Goal: Communication & Community: Answer question/provide support

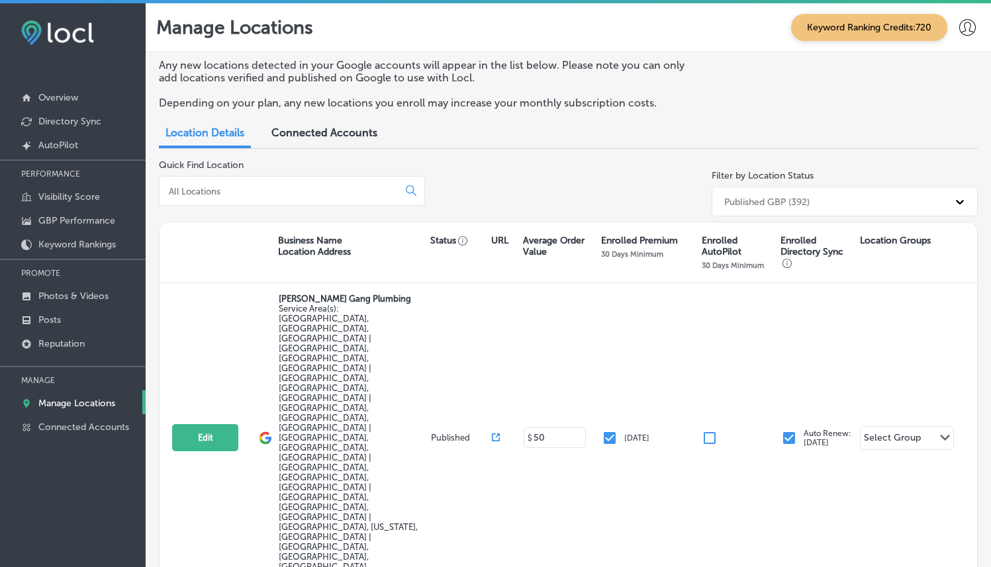
click at [318, 194] on input at bounding box center [281, 191] width 228 height 12
click at [56, 341] on p "Reputation" at bounding box center [61, 343] width 46 height 11
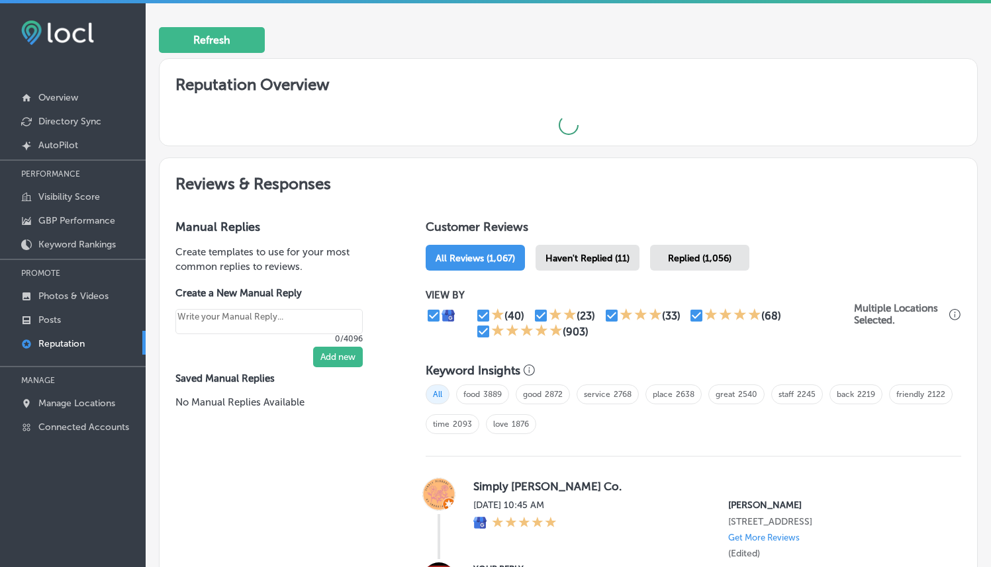
scroll to position [383, 0]
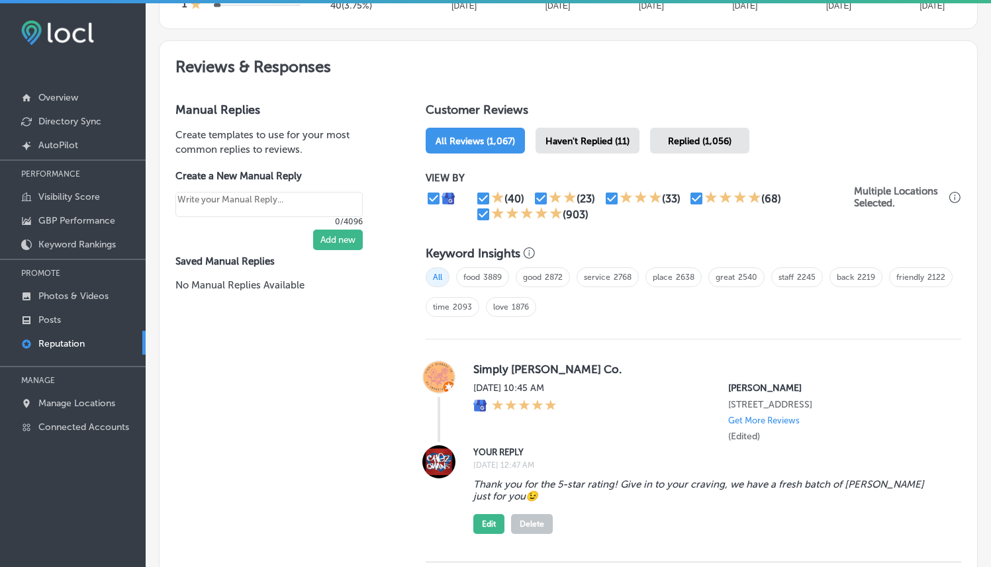
click at [578, 140] on span "Haven't Replied (11)" at bounding box center [588, 141] width 84 height 11
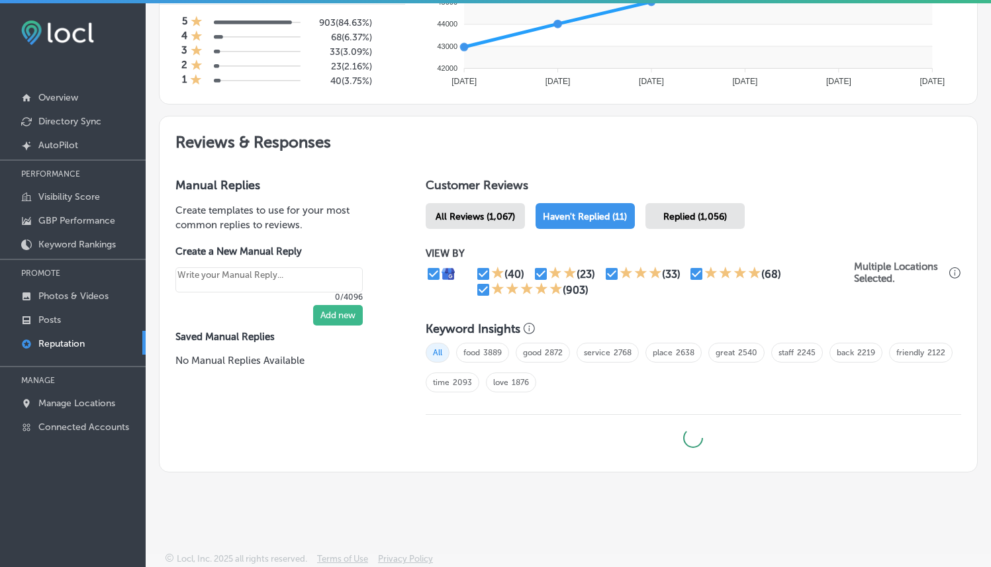
scroll to position [618, 0]
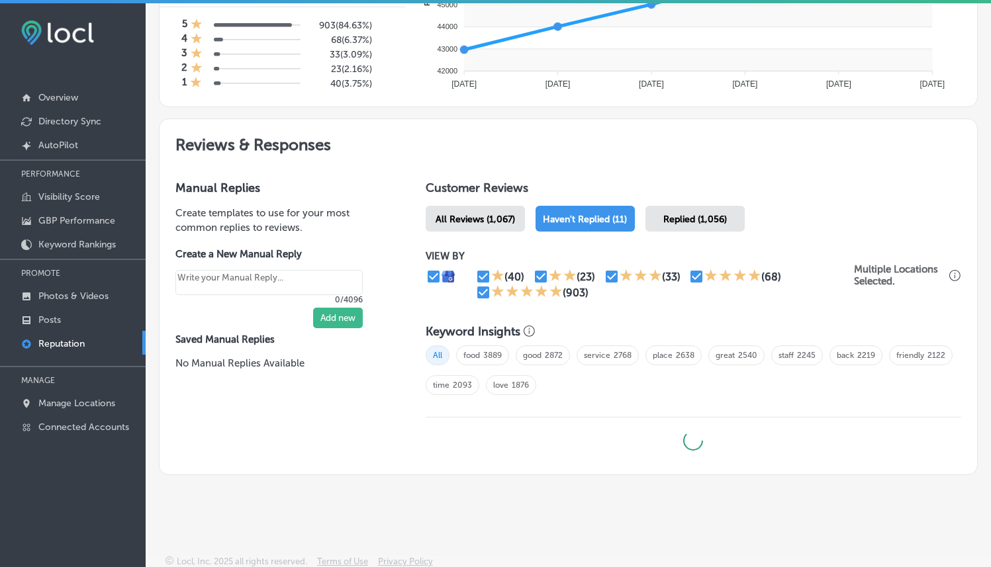
type textarea "x"
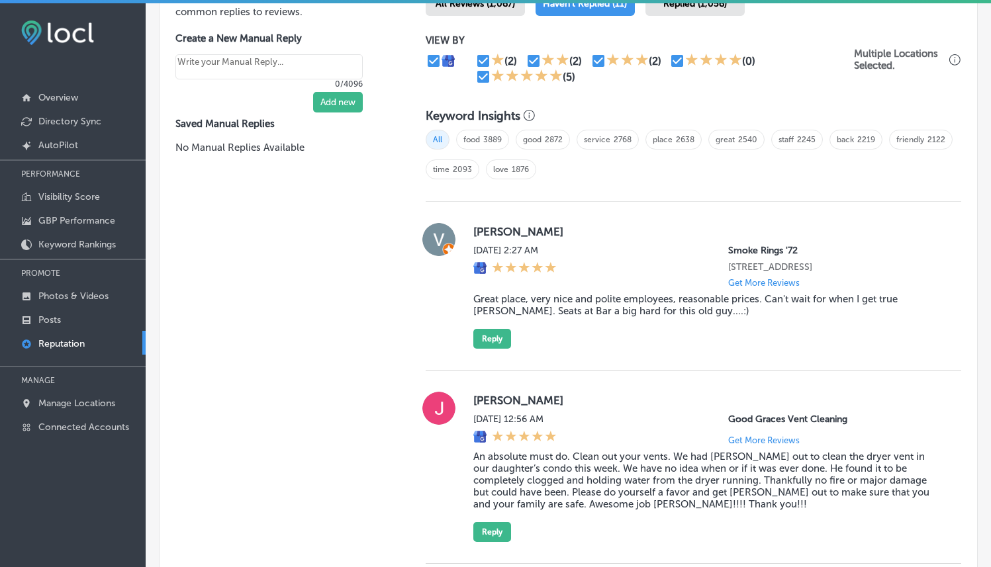
scroll to position [1004, 0]
